Goal: Task Accomplishment & Management: Use online tool/utility

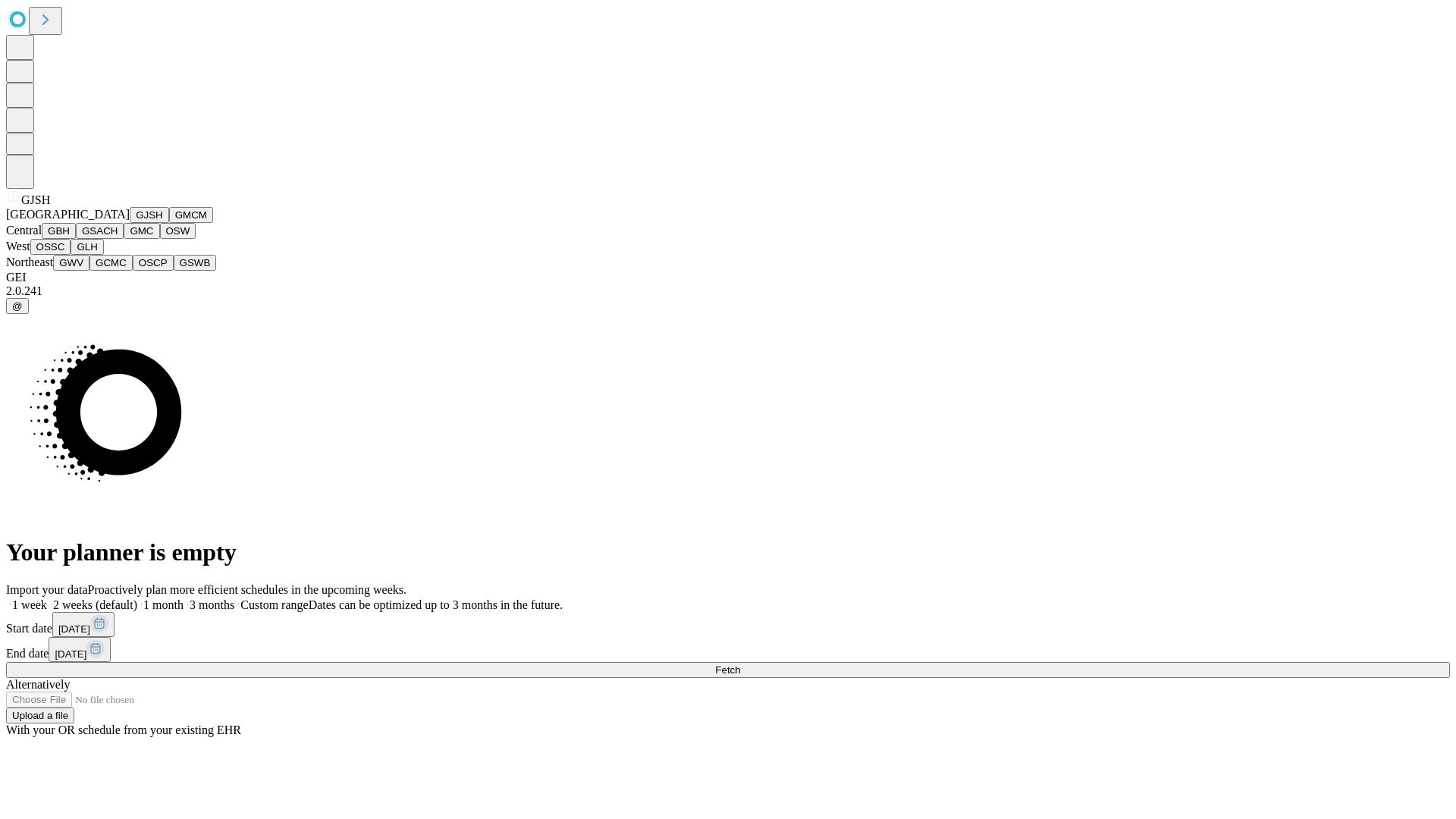
click at [130, 223] on button "GJSH" at bounding box center [149, 214] width 39 height 16
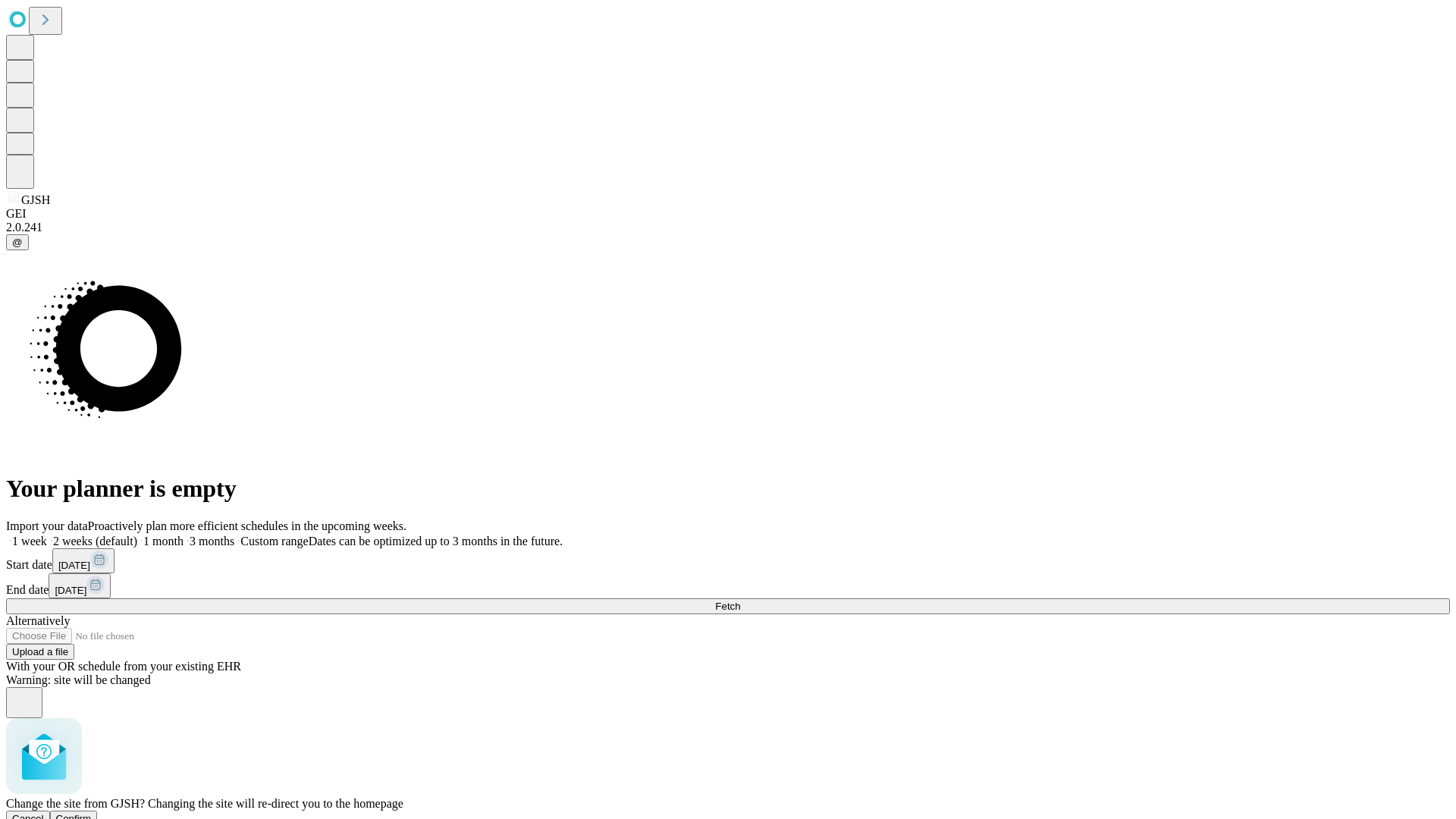
click at [92, 813] on span "Confirm" at bounding box center [74, 818] width 35 height 12
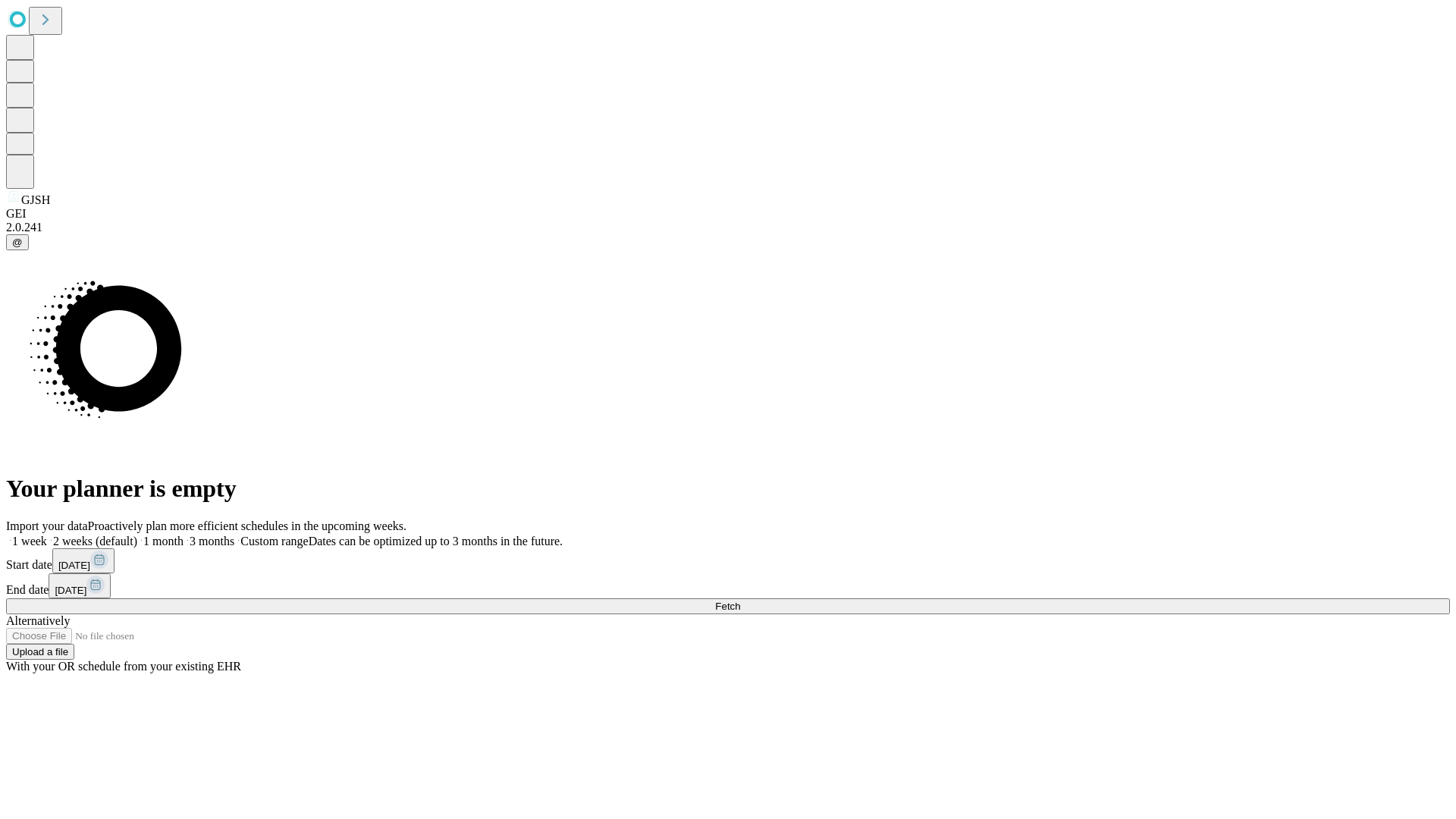
click at [184, 534] on label "1 month" at bounding box center [160, 541] width 46 height 13
click at [740, 601] on span "Fetch" at bounding box center [727, 606] width 25 height 12
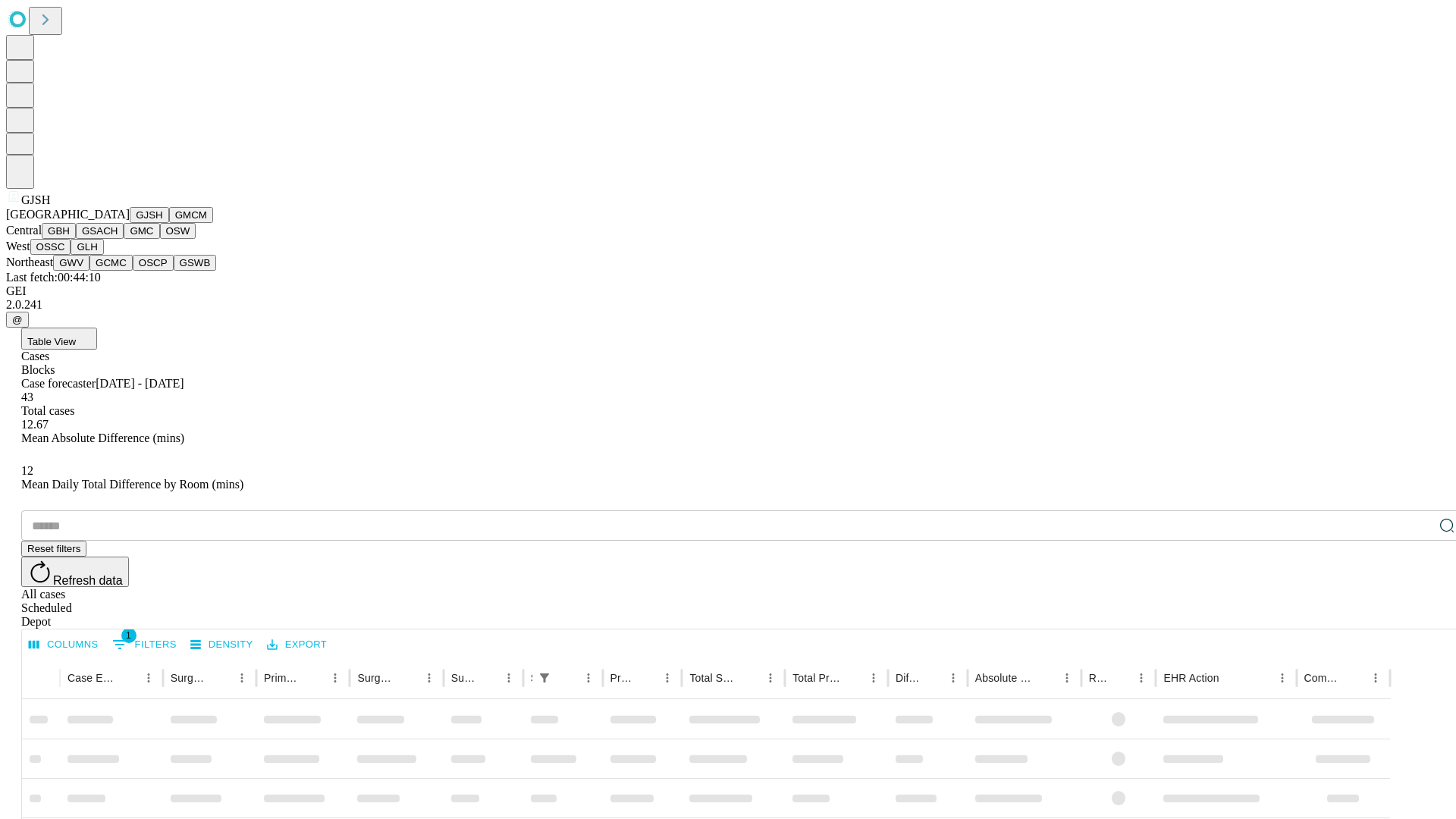
click at [169, 223] on button "GMCM" at bounding box center [190, 214] width 44 height 16
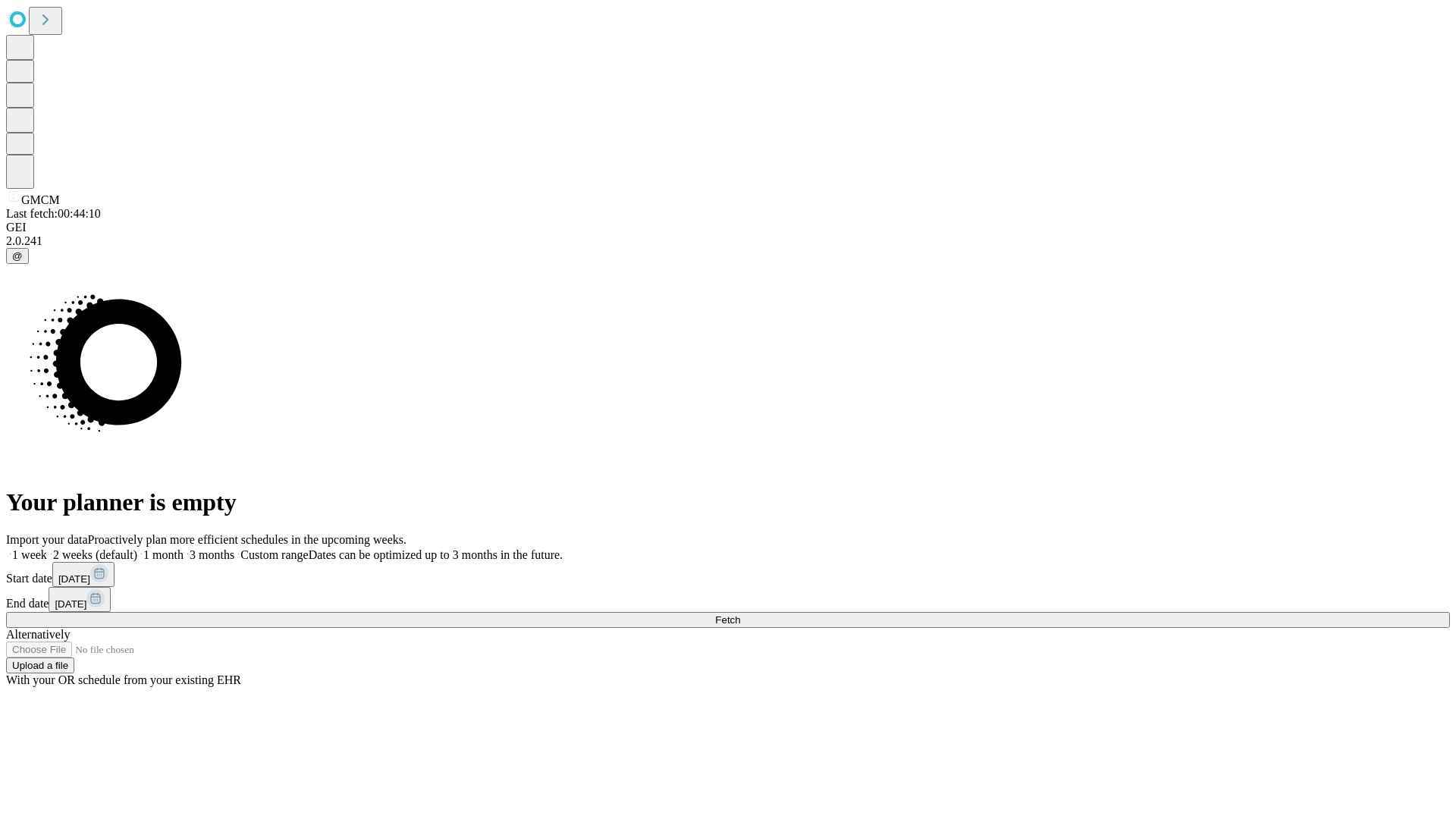
click at [740, 614] on span "Fetch" at bounding box center [727, 619] width 25 height 12
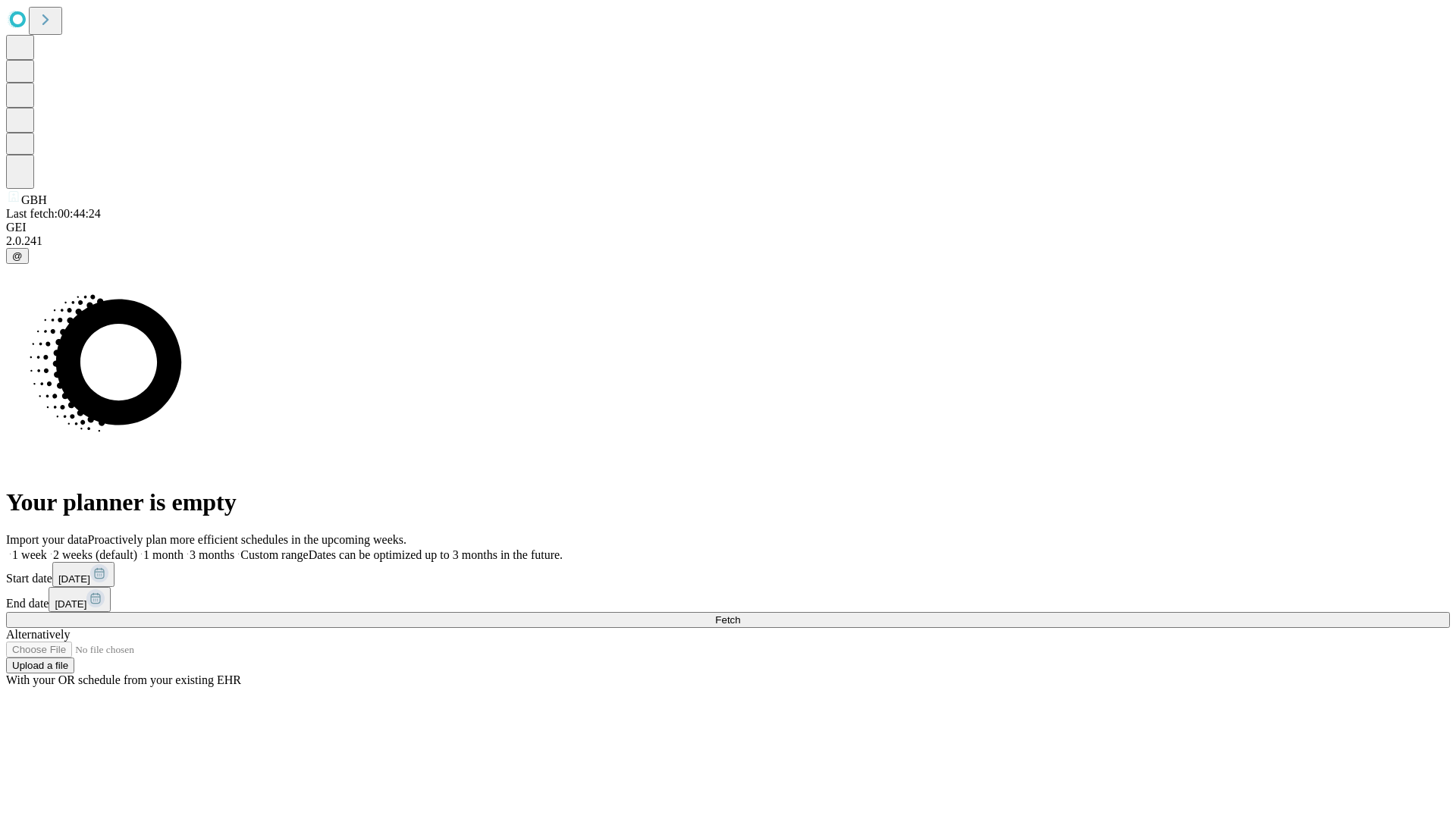
click at [184, 548] on label "1 month" at bounding box center [160, 554] width 46 height 13
click at [740, 614] on span "Fetch" at bounding box center [727, 619] width 25 height 12
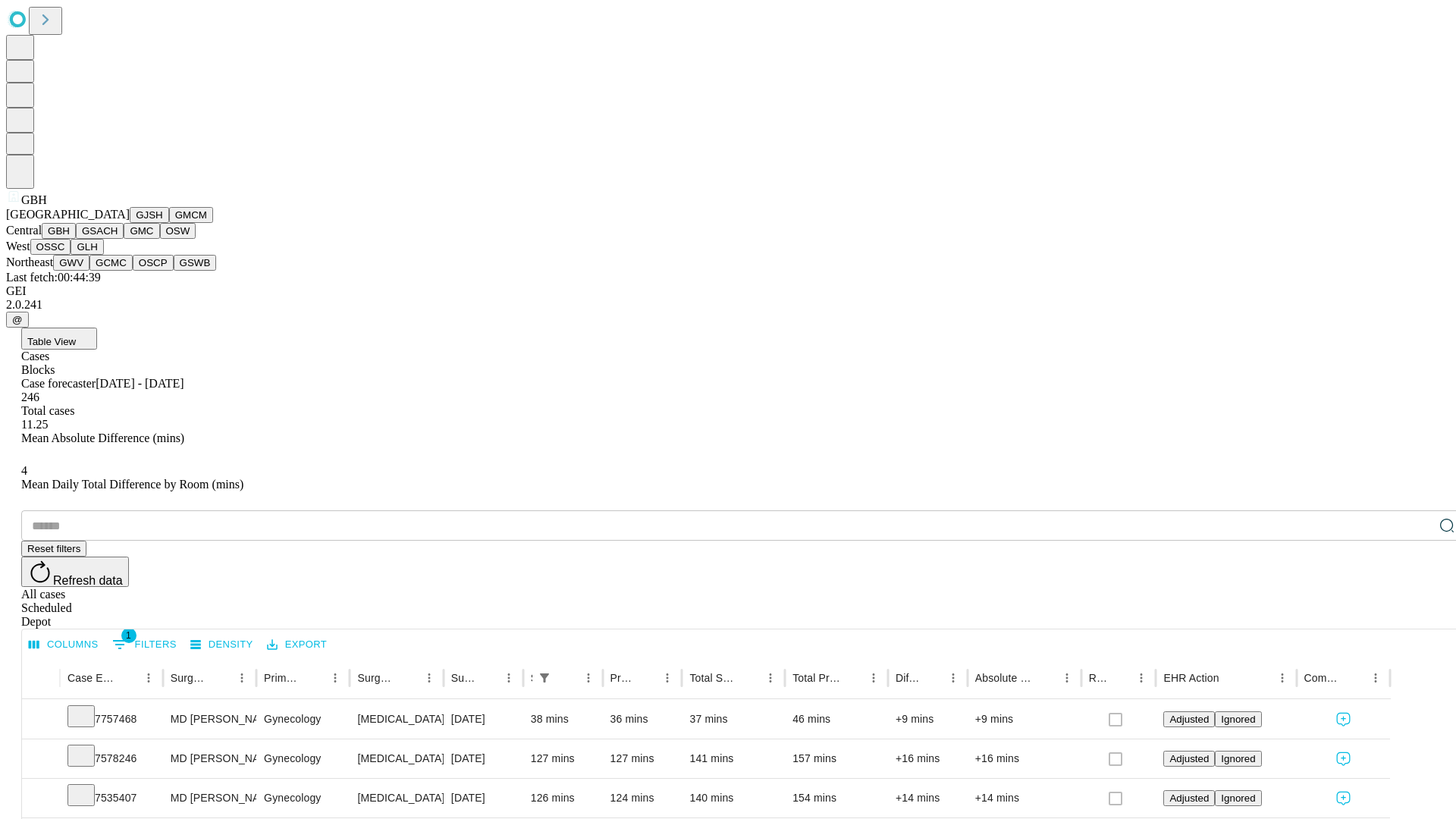
click at [117, 239] on button "GSACH" at bounding box center [99, 231] width 48 height 16
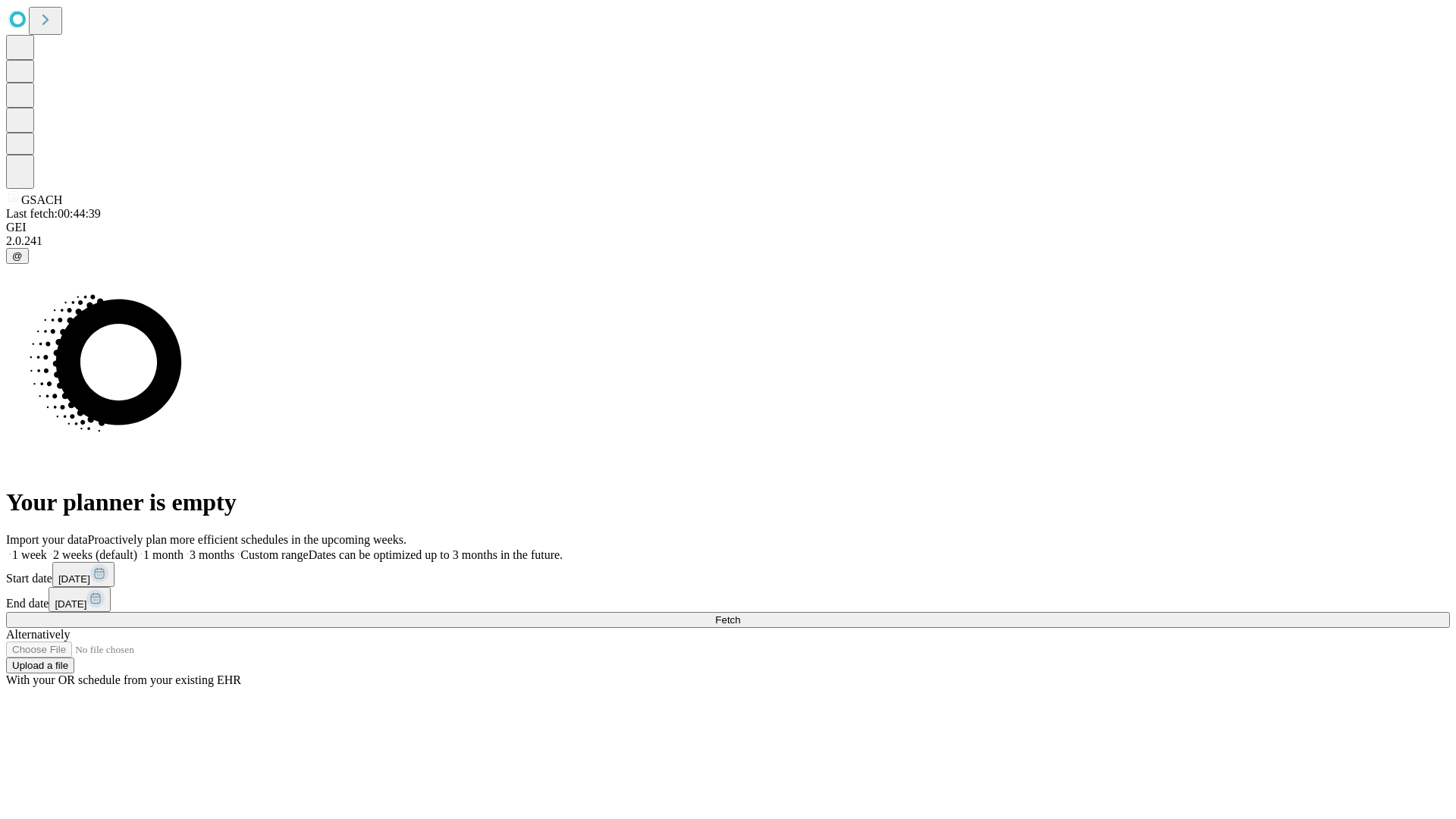
click at [184, 548] on label "1 month" at bounding box center [160, 554] width 46 height 13
click at [740, 614] on span "Fetch" at bounding box center [727, 619] width 25 height 12
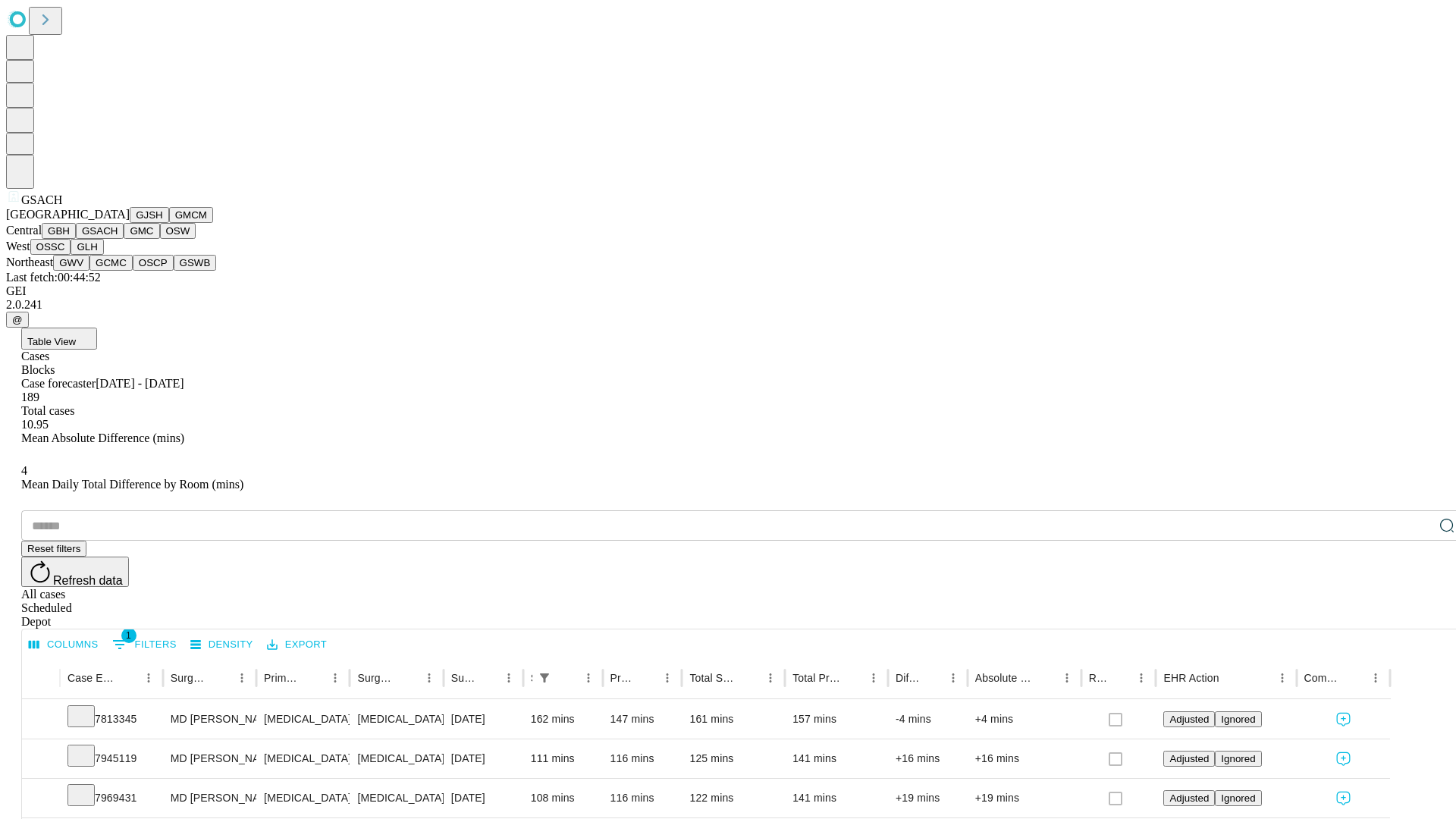
click at [123, 239] on button "GMC" at bounding box center [141, 231] width 35 height 16
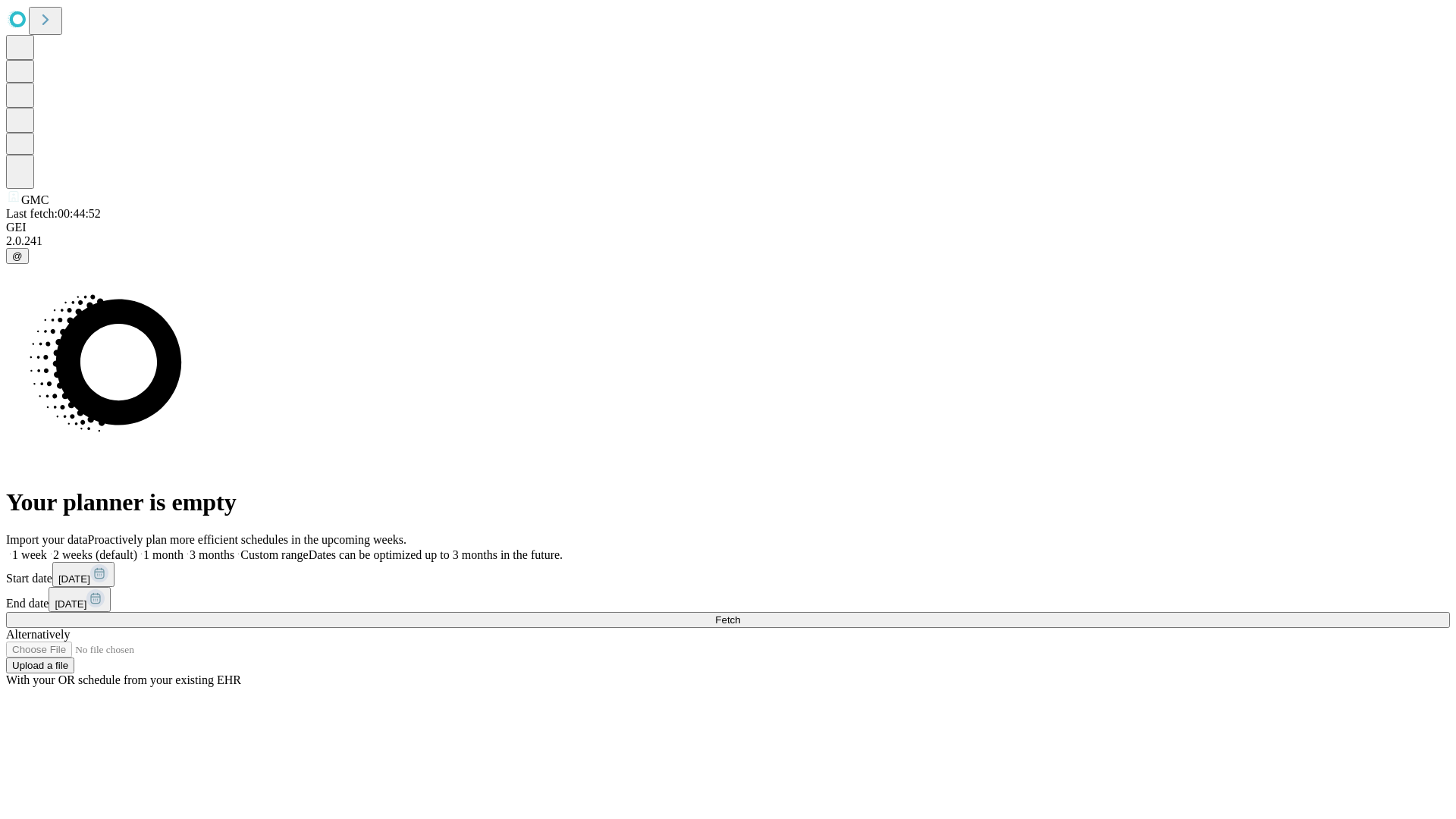
click at [184, 548] on label "1 month" at bounding box center [160, 554] width 46 height 13
click at [740, 614] on span "Fetch" at bounding box center [727, 619] width 25 height 12
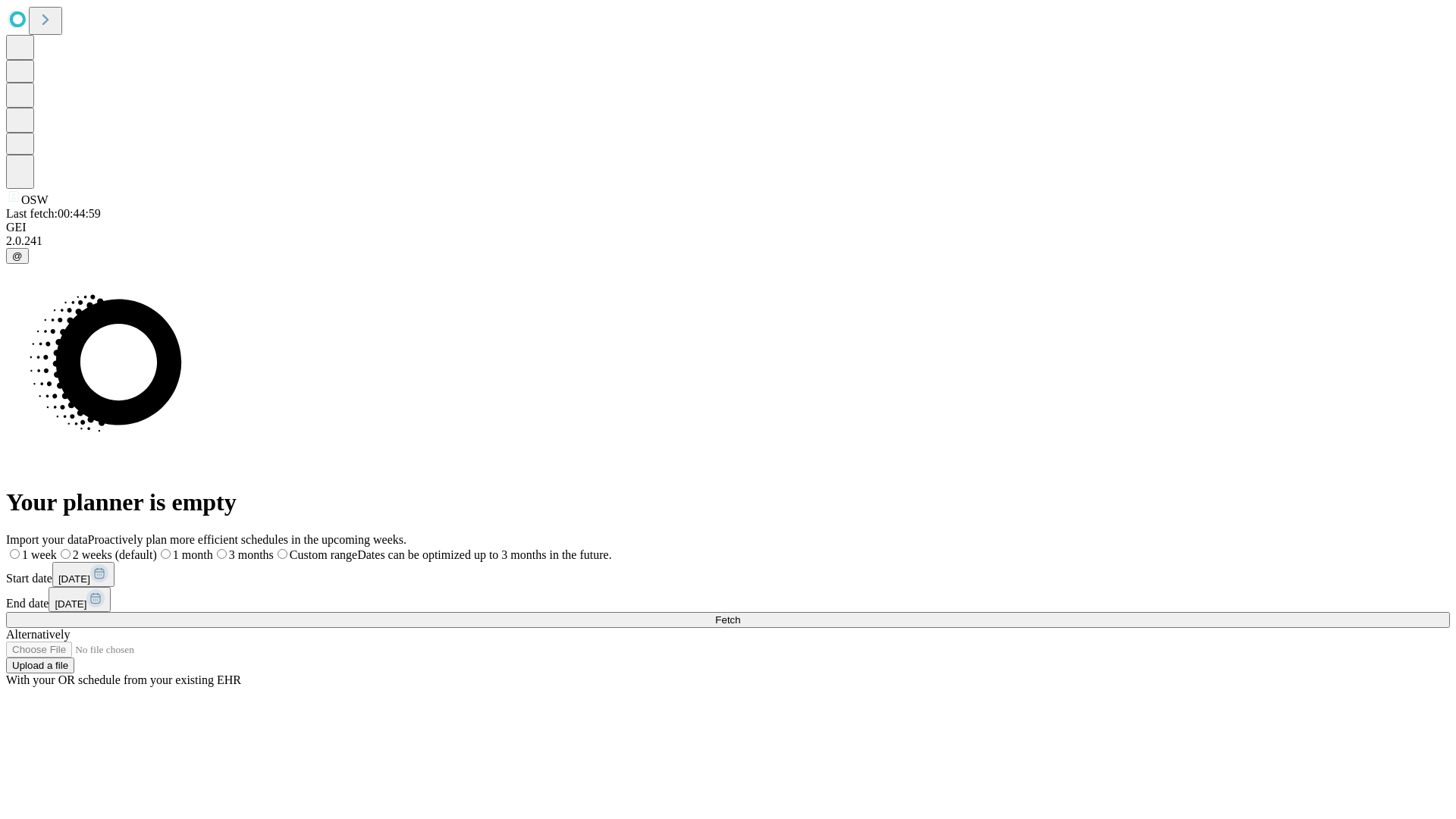
click at [213, 548] on label "1 month" at bounding box center [185, 554] width 56 height 13
click at [740, 614] on span "Fetch" at bounding box center [727, 619] width 25 height 12
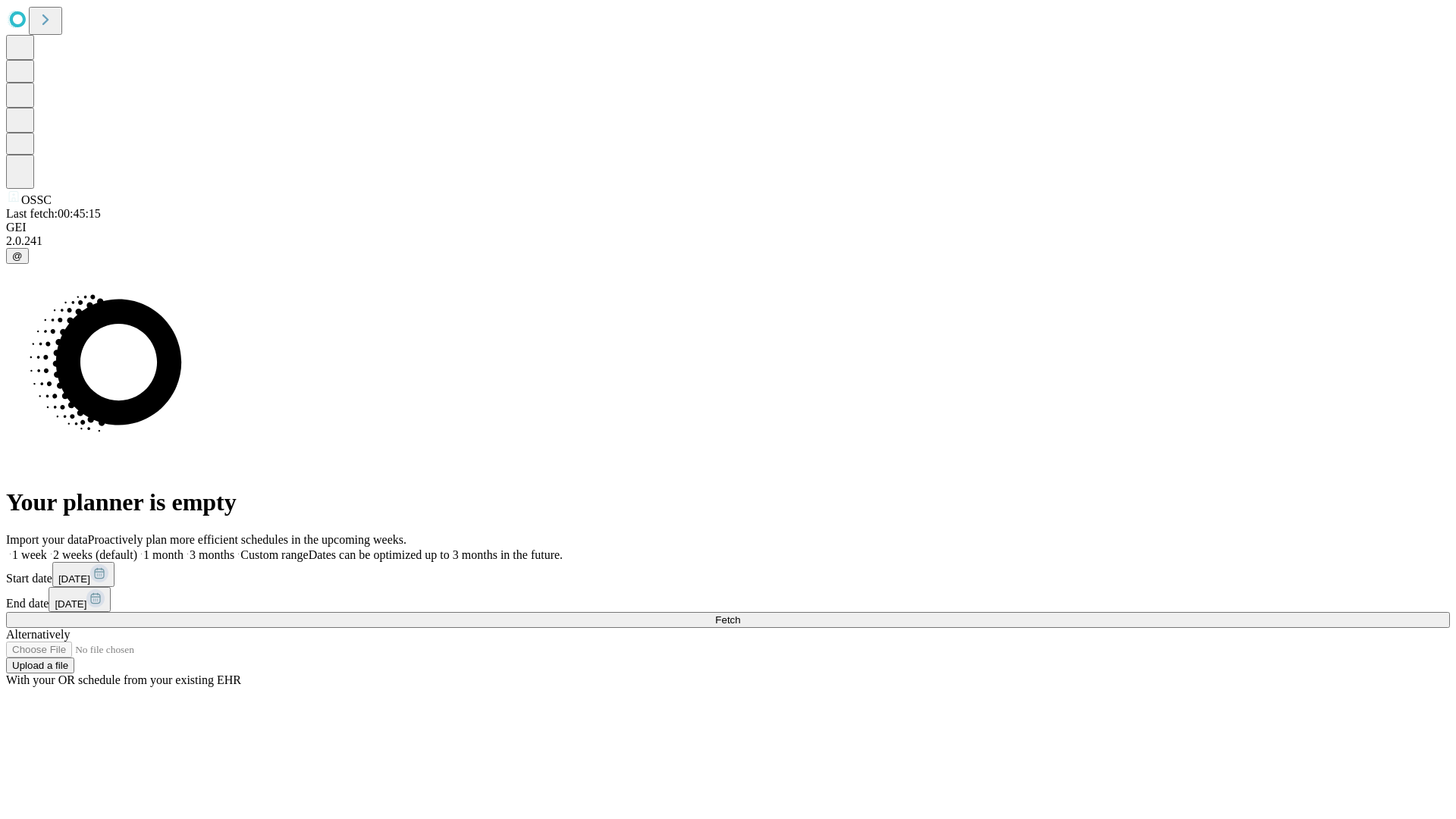
click at [184, 548] on label "1 month" at bounding box center [160, 554] width 46 height 13
click at [740, 614] on span "Fetch" at bounding box center [727, 619] width 25 height 12
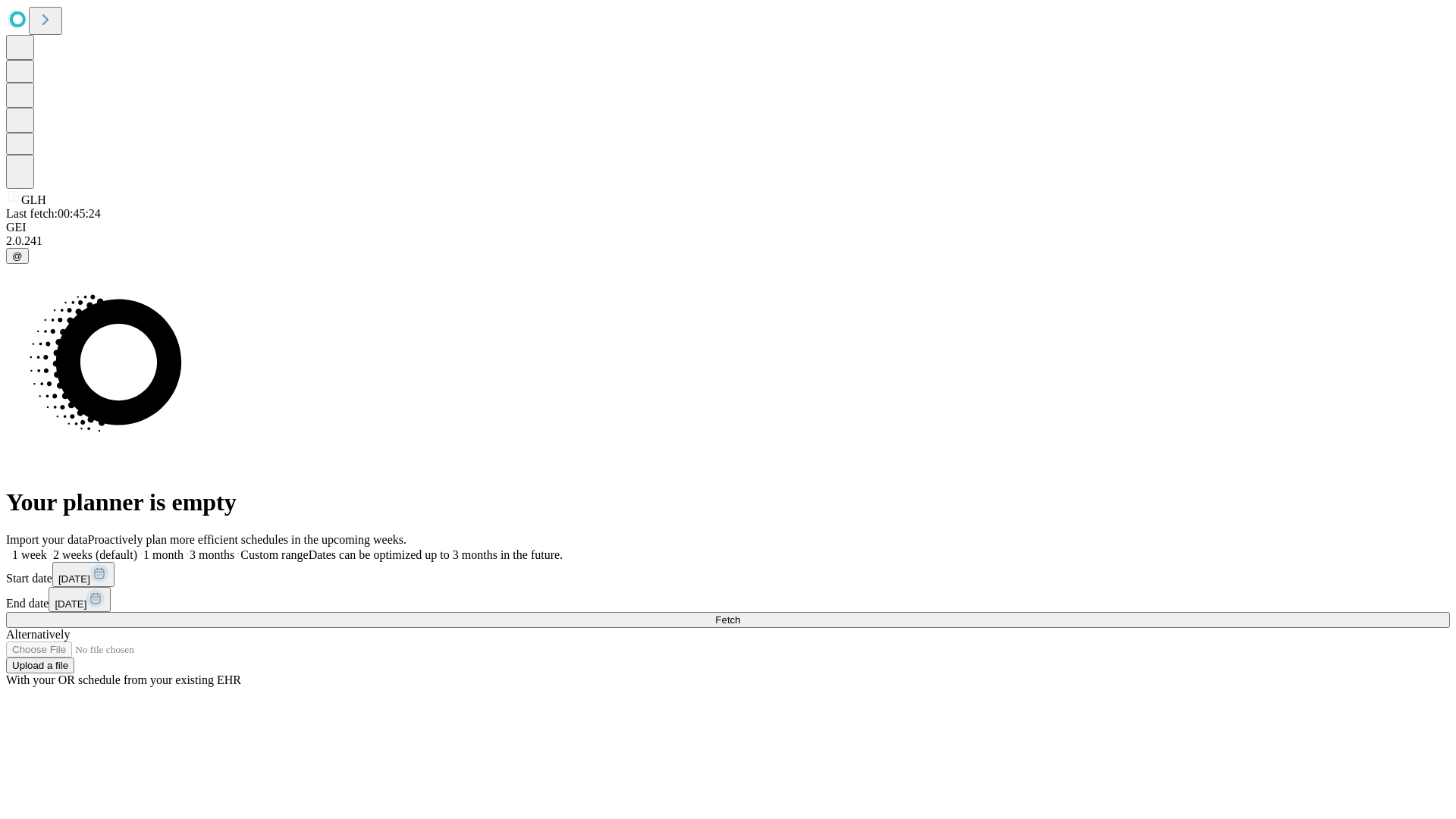
click at [184, 548] on label "1 month" at bounding box center [160, 554] width 46 height 13
click at [740, 614] on span "Fetch" at bounding box center [727, 619] width 25 height 12
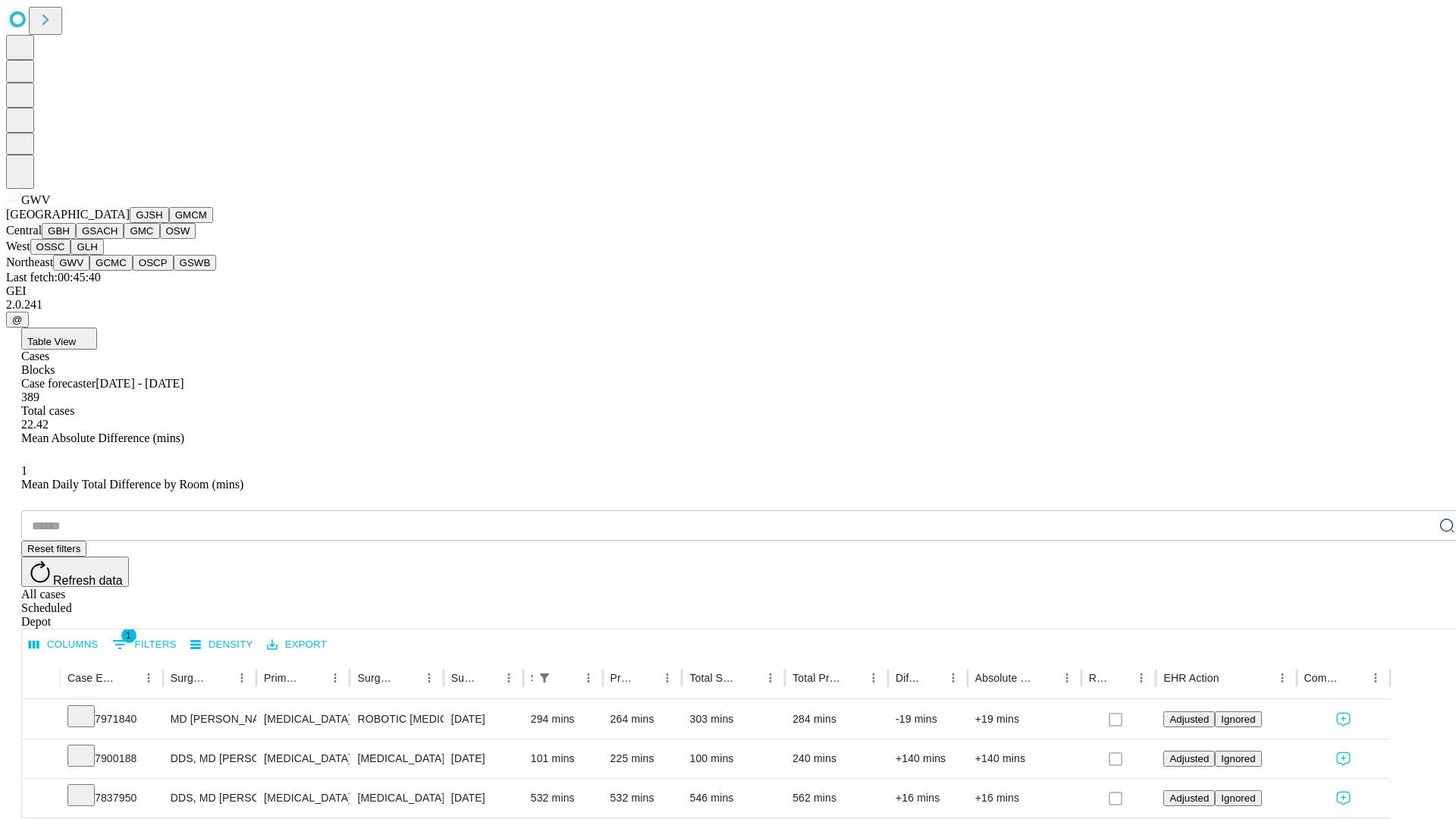
click at [117, 271] on button "GCMC" at bounding box center [111, 262] width 43 height 16
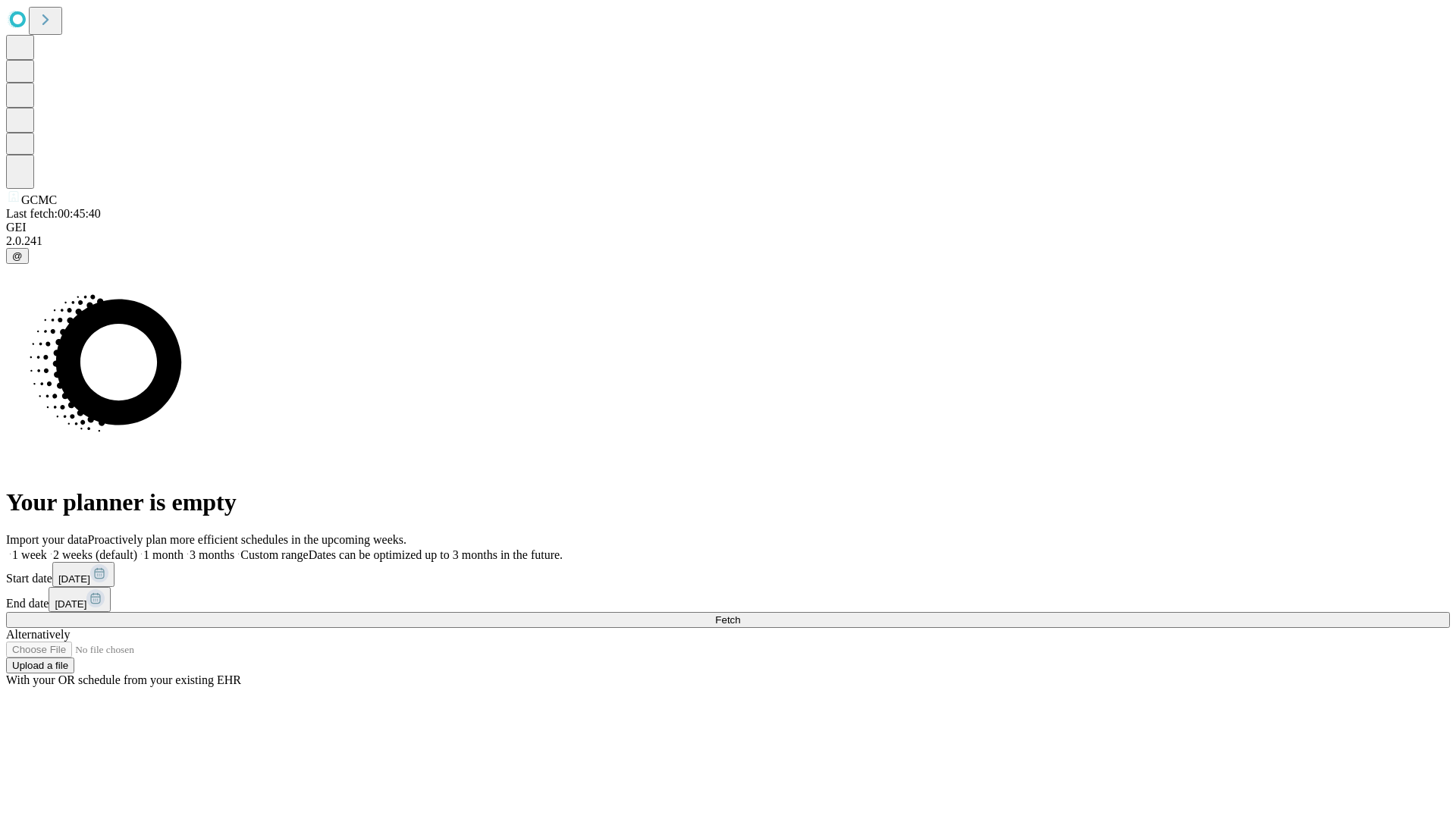
click at [184, 548] on label "1 month" at bounding box center [160, 554] width 46 height 13
click at [740, 614] on span "Fetch" at bounding box center [727, 619] width 25 height 12
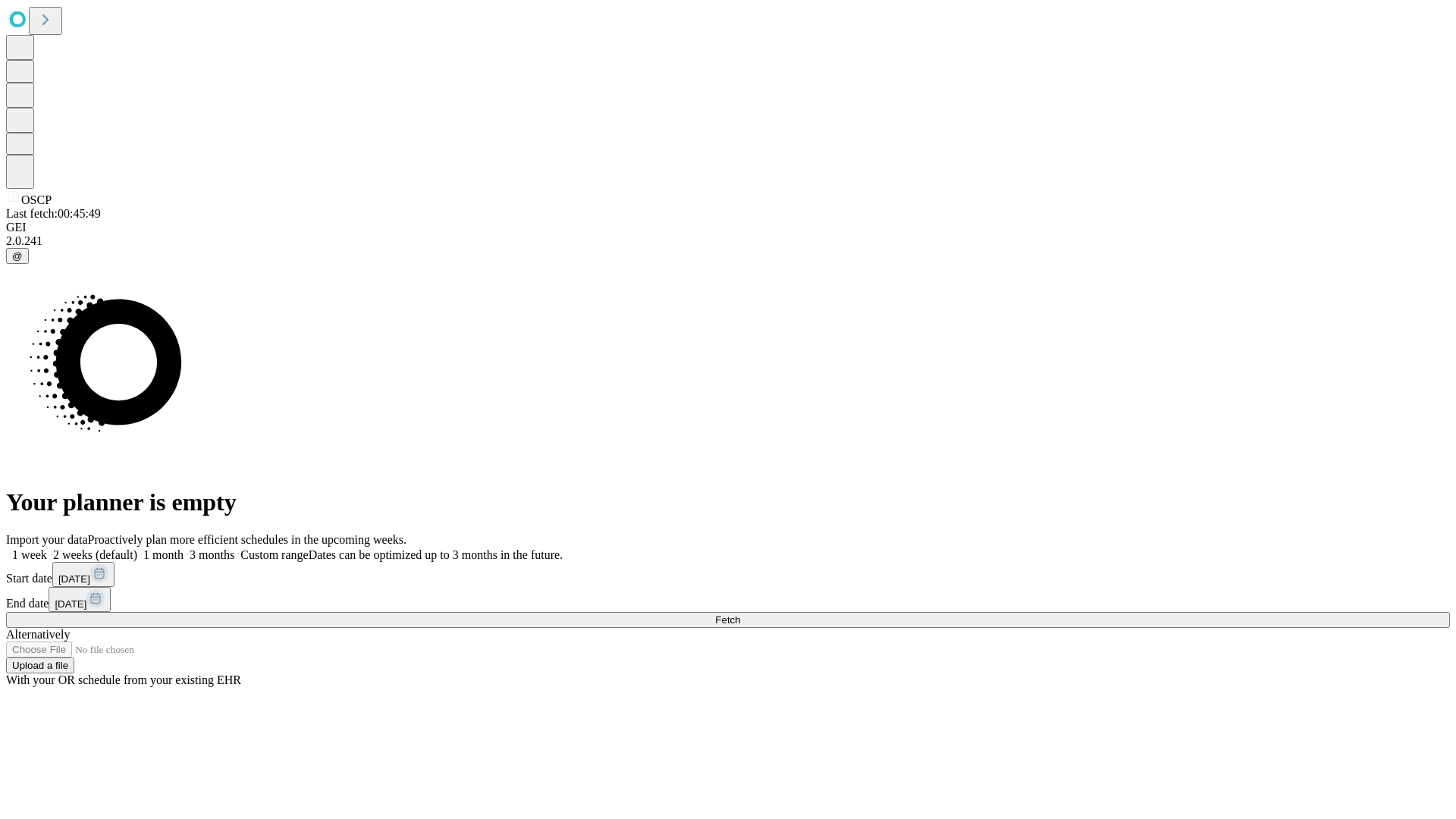
click at [184, 548] on label "1 month" at bounding box center [160, 554] width 46 height 13
click at [740, 614] on span "Fetch" at bounding box center [727, 619] width 25 height 12
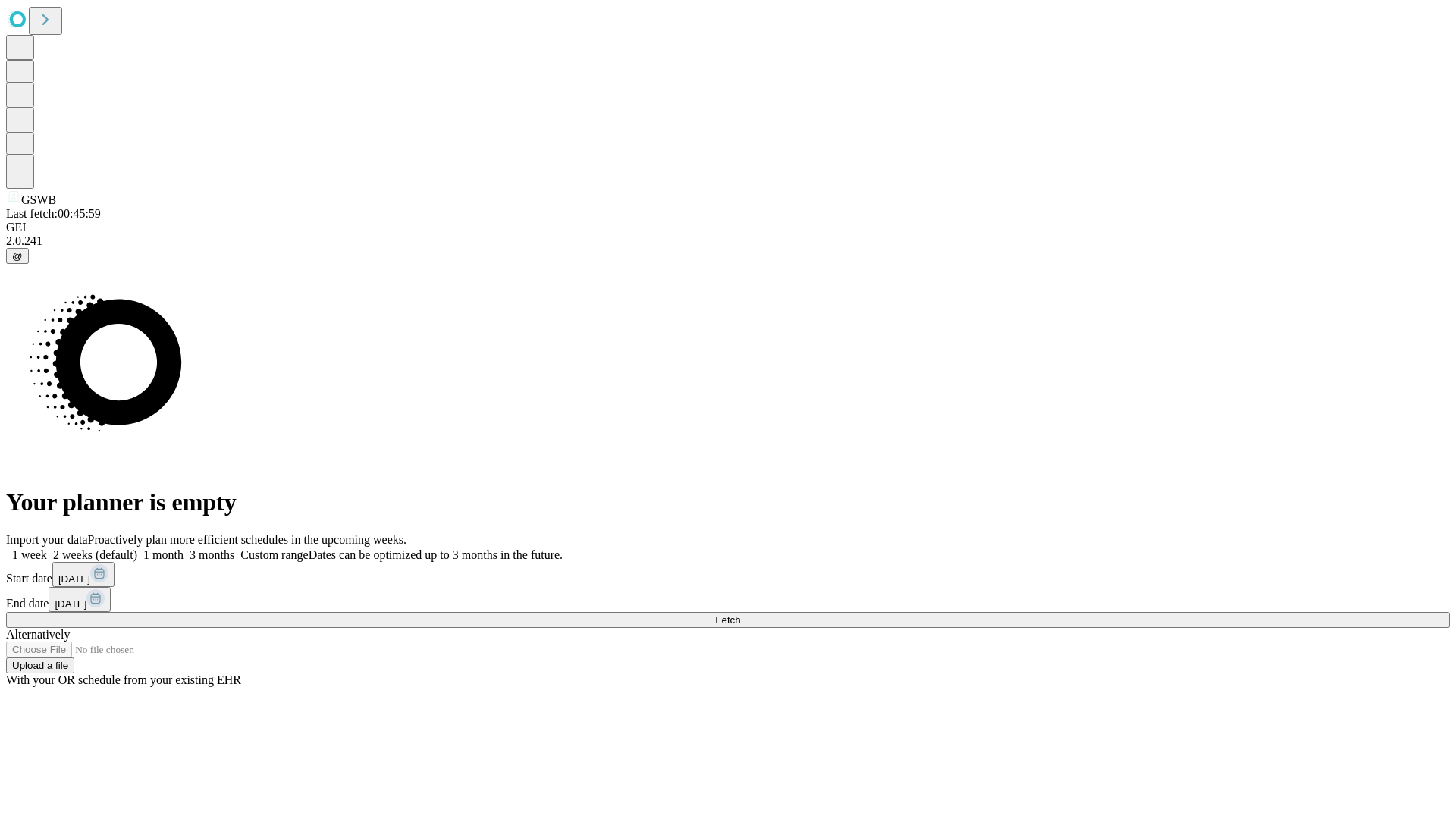
click at [740, 614] on span "Fetch" at bounding box center [727, 619] width 25 height 12
